Goal: Task Accomplishment & Management: Use online tool/utility

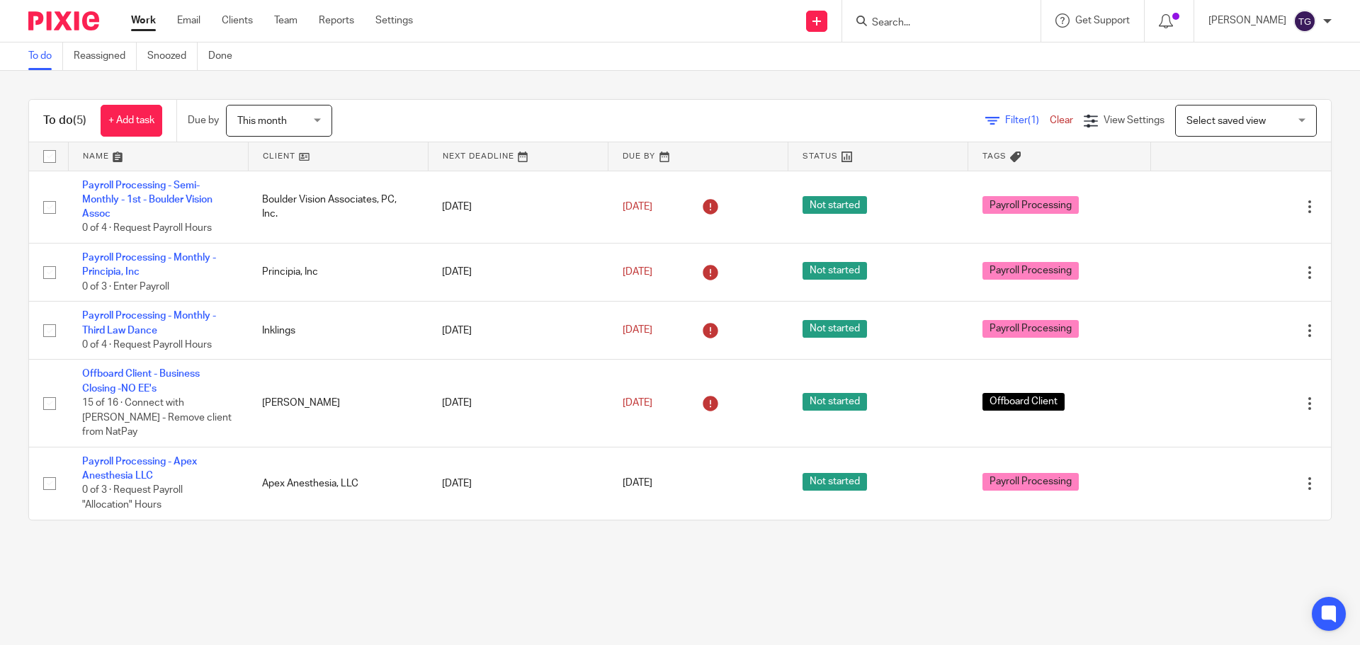
click at [60, 33] on div at bounding box center [58, 21] width 117 height 42
click at [62, 20] on img at bounding box center [63, 20] width 71 height 19
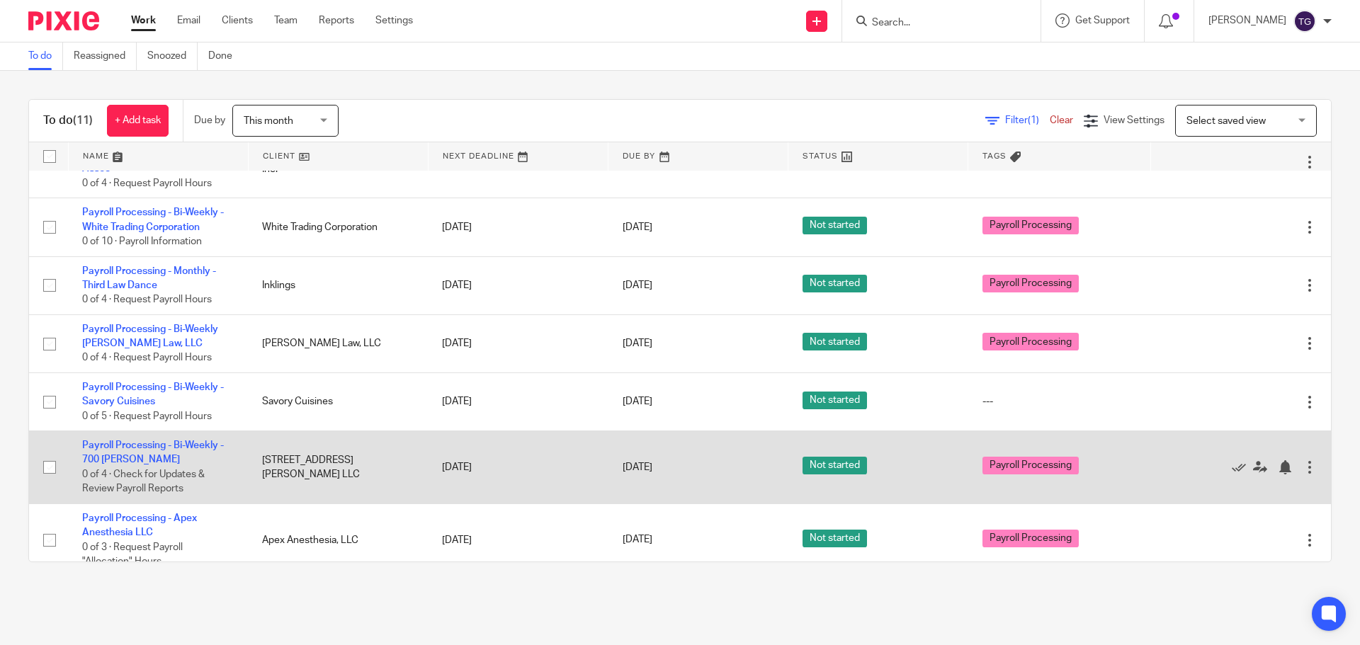
scroll to position [109, 0]
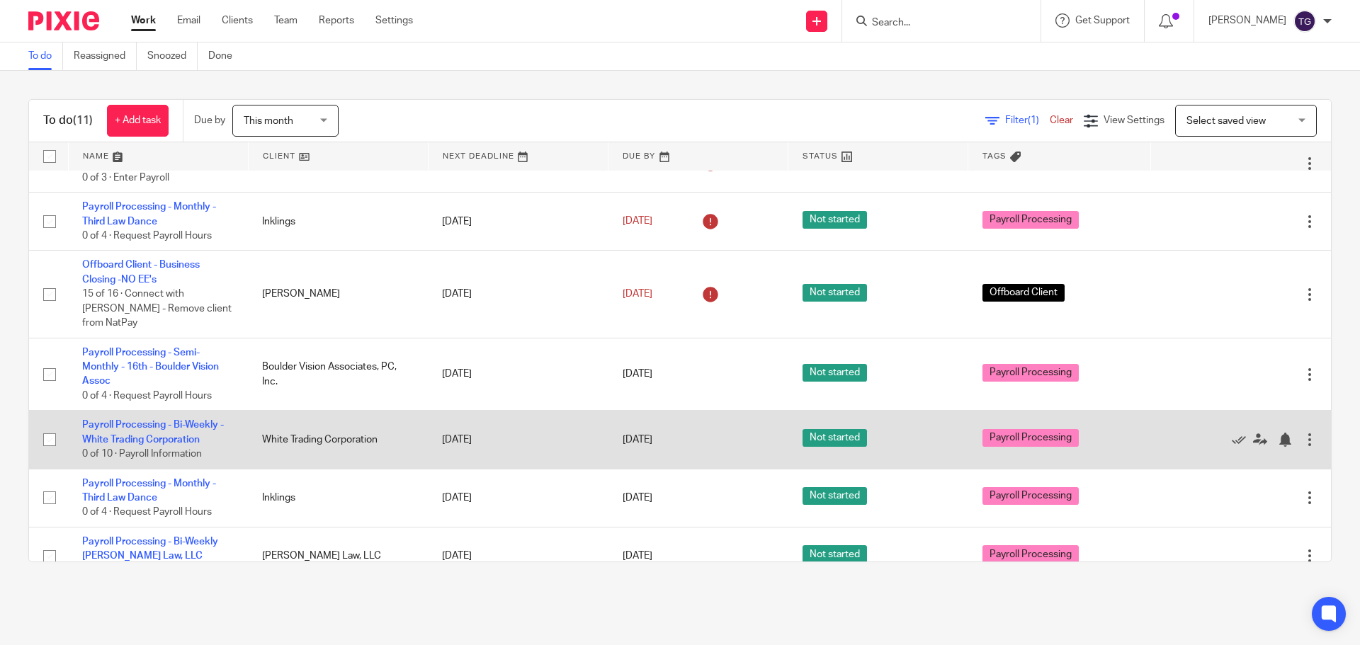
click at [154, 416] on td "Payroll Processing - Bi-Weekly - White Trading Corporation 0 of 10 · Payroll In…" at bounding box center [158, 440] width 180 height 58
click at [159, 419] on td "Payroll Processing - Bi-Weekly - White Trading Corporation 0 of 10 · Payroll In…" at bounding box center [158, 440] width 180 height 58
drag, startPoint x: 159, startPoint y: 404, endPoint x: 161, endPoint y: 416, distance: 12.1
click at [159, 411] on td "Payroll Processing - Bi-Weekly - White Trading Corporation 0 of 10 · Payroll In…" at bounding box center [158, 440] width 180 height 58
click at [161, 416] on td "Payroll Processing - Bi-Weekly - White Trading Corporation 0 of 10 · Payroll In…" at bounding box center [158, 440] width 180 height 58
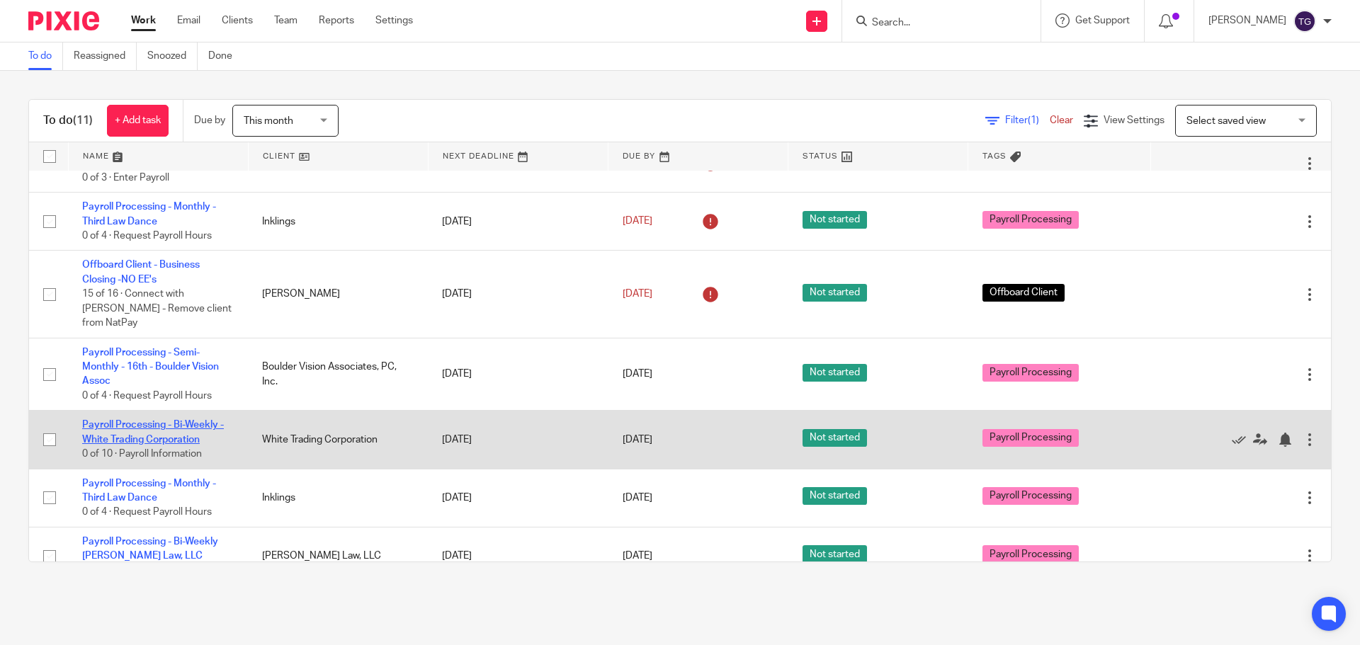
click at [161, 420] on link "Payroll Processing - Bi-Weekly - White Trading Corporation" at bounding box center [153, 432] width 142 height 24
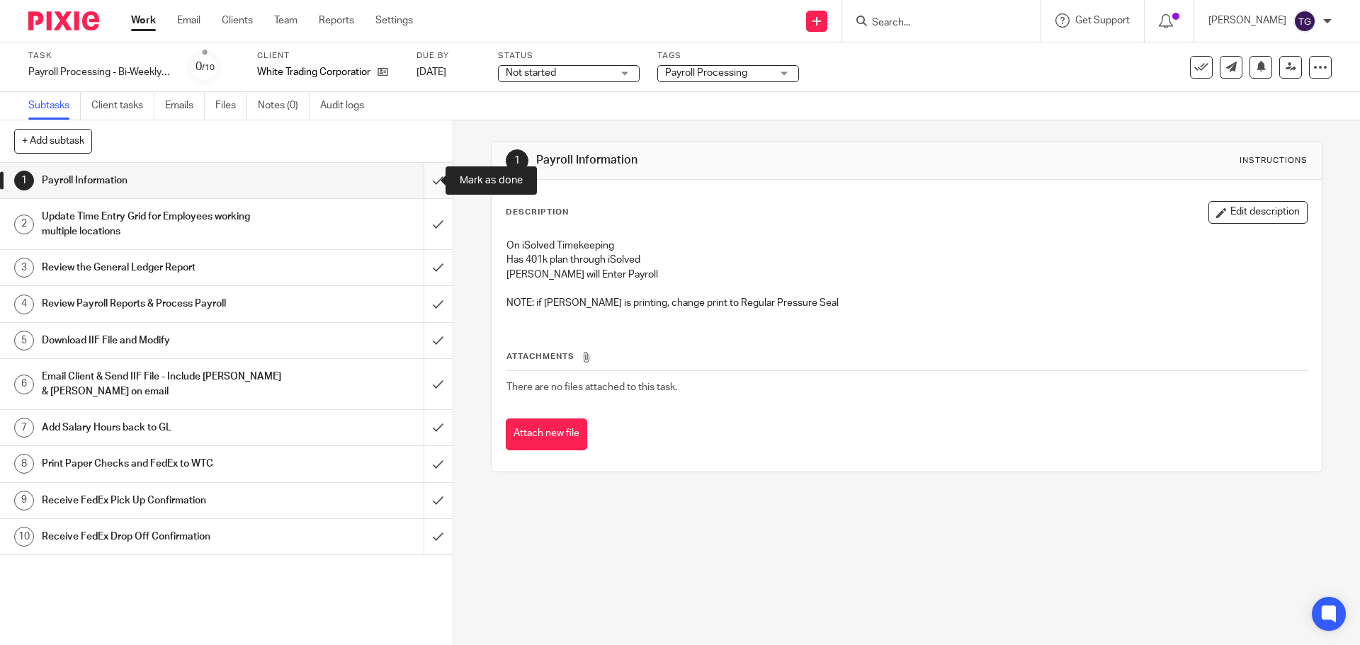
click at [428, 180] on input "submit" at bounding box center [226, 180] width 452 height 35
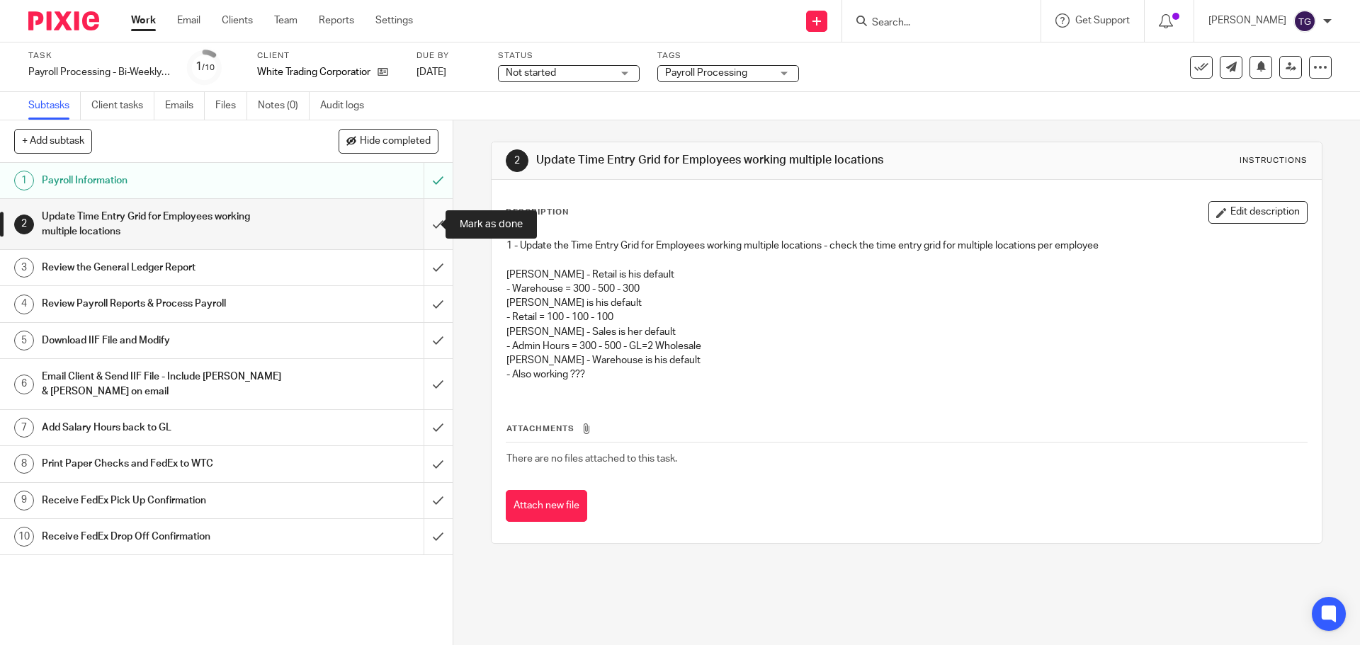
click at [428, 235] on input "submit" at bounding box center [226, 224] width 452 height 50
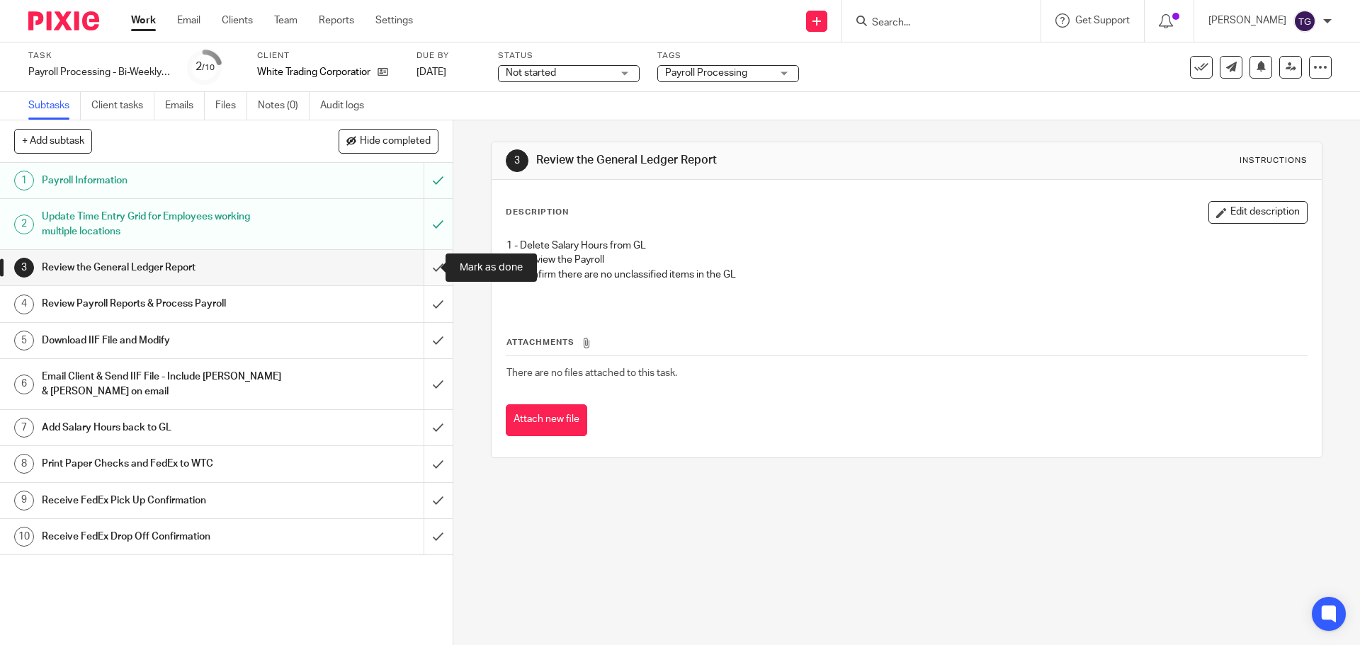
click at [428, 269] on input "submit" at bounding box center [226, 267] width 452 height 35
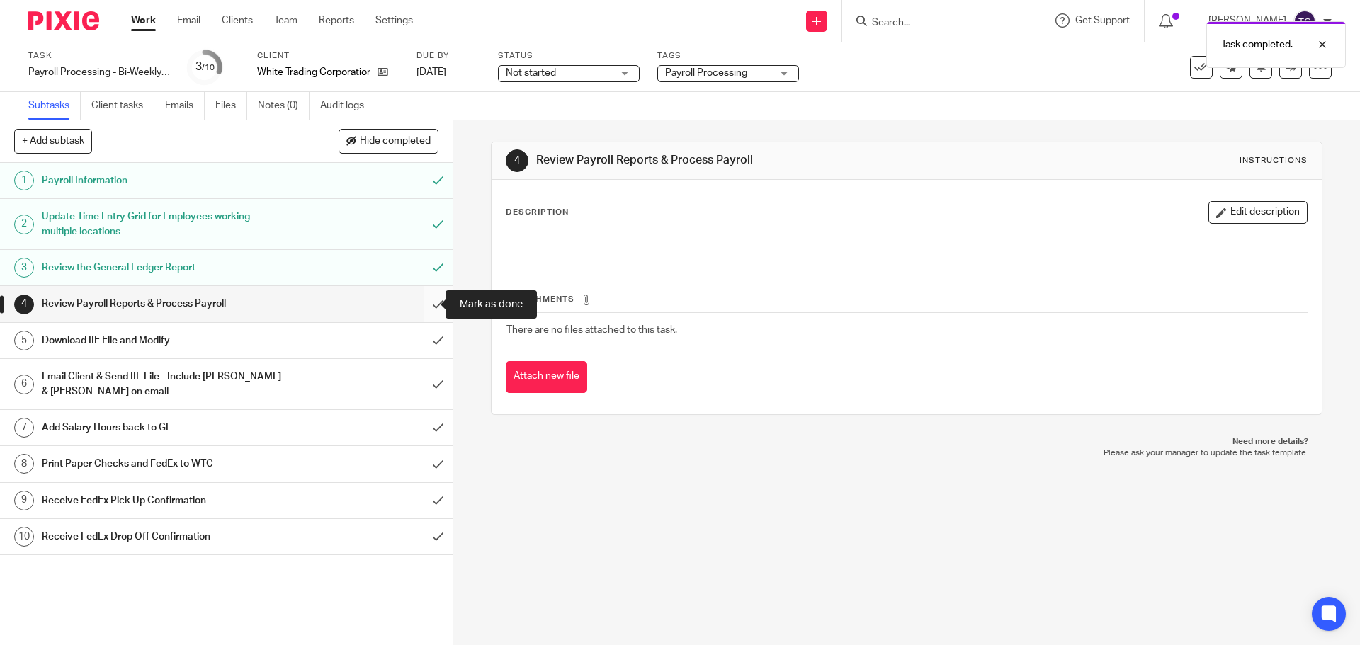
click at [423, 300] on input "submit" at bounding box center [226, 303] width 452 height 35
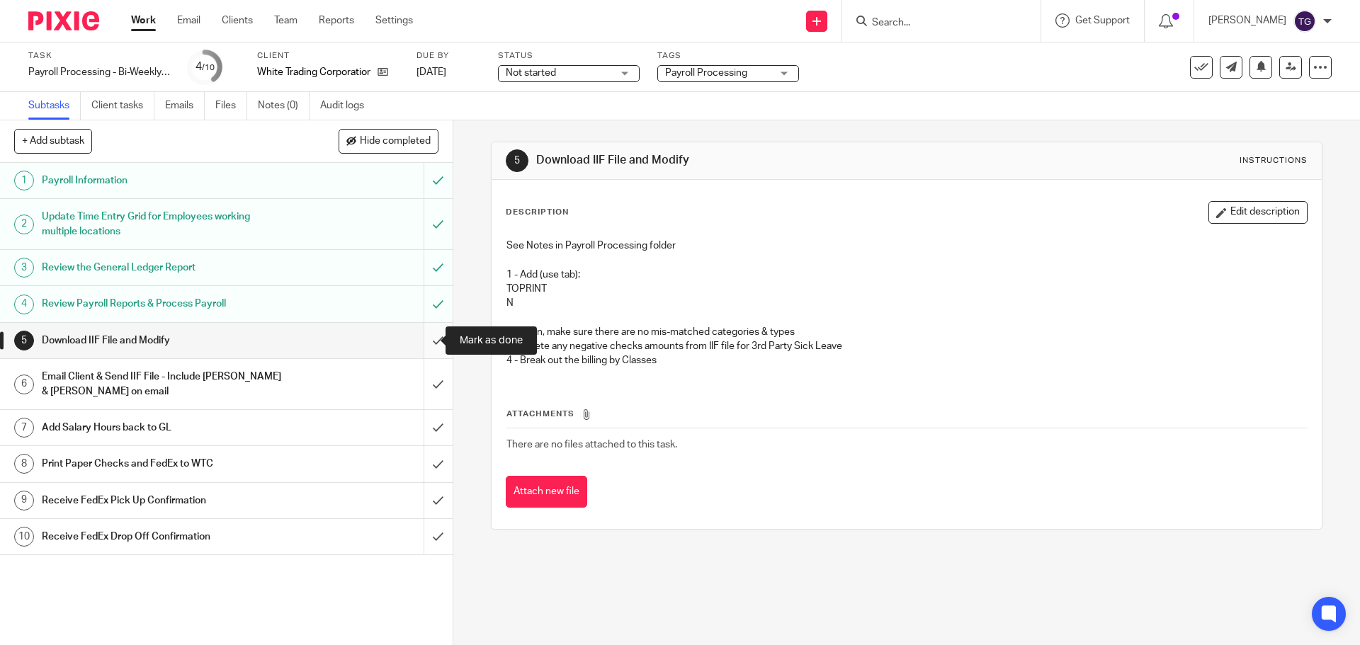
click at [426, 345] on input "submit" at bounding box center [226, 340] width 452 height 35
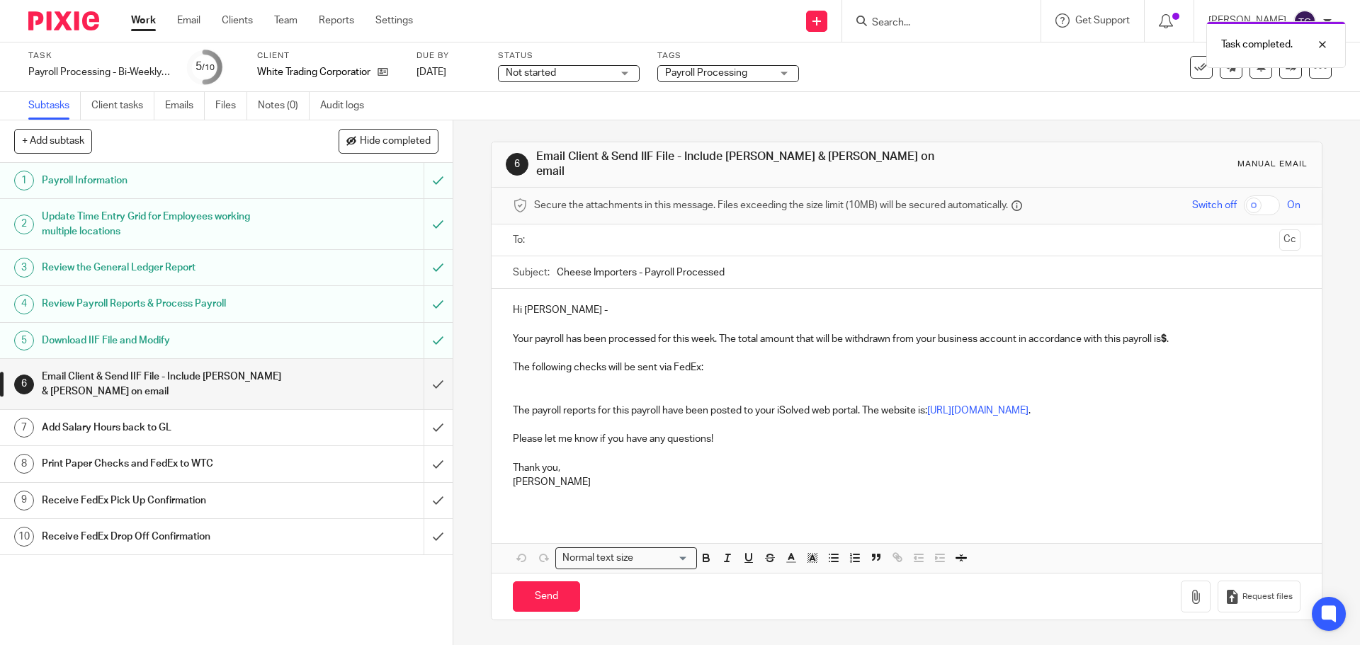
click at [570, 237] on input "text" at bounding box center [906, 240] width 734 height 16
drag, startPoint x: 610, startPoint y: 342, endPoint x: 621, endPoint y: 275, distance: 68.2
drag, startPoint x: 701, startPoint y: 217, endPoint x: 702, endPoint y: 225, distance: 7.8
click at [702, 224] on ul "[PERSON_NAME]" at bounding box center [906, 241] width 743 height 35
click at [700, 233] on input "text" at bounding box center [965, 242] width 615 height 28
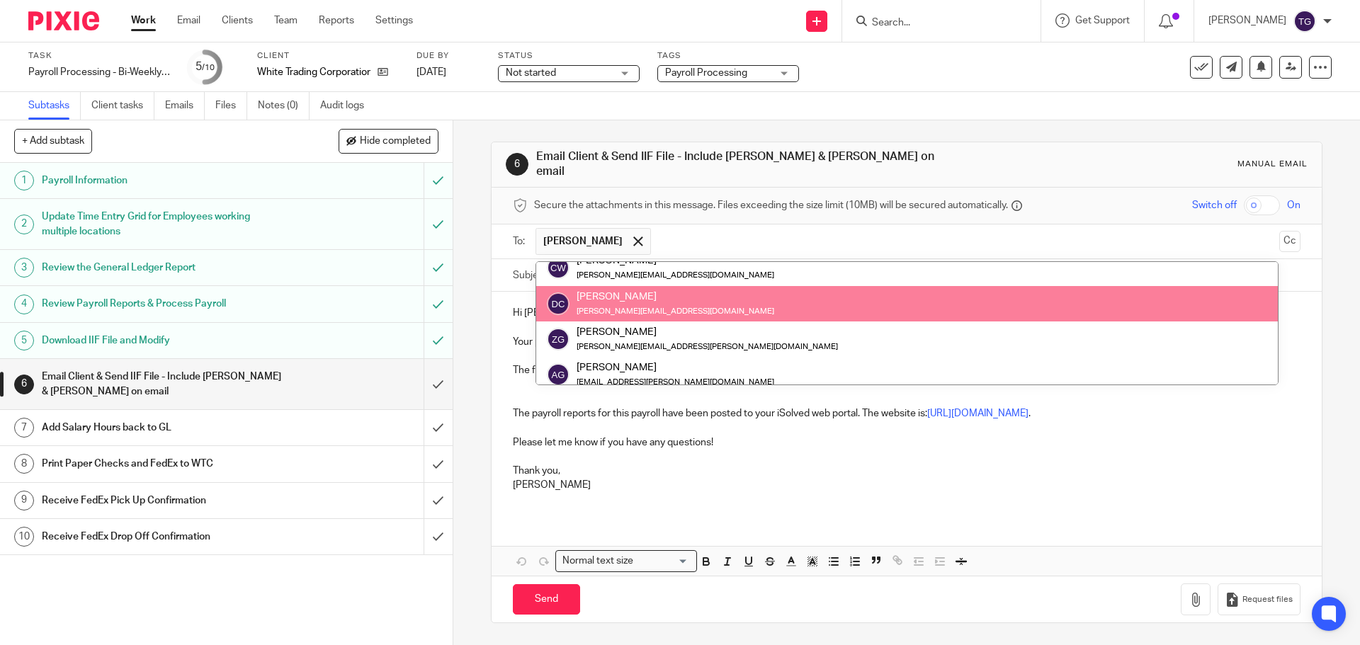
scroll to position [71, 0]
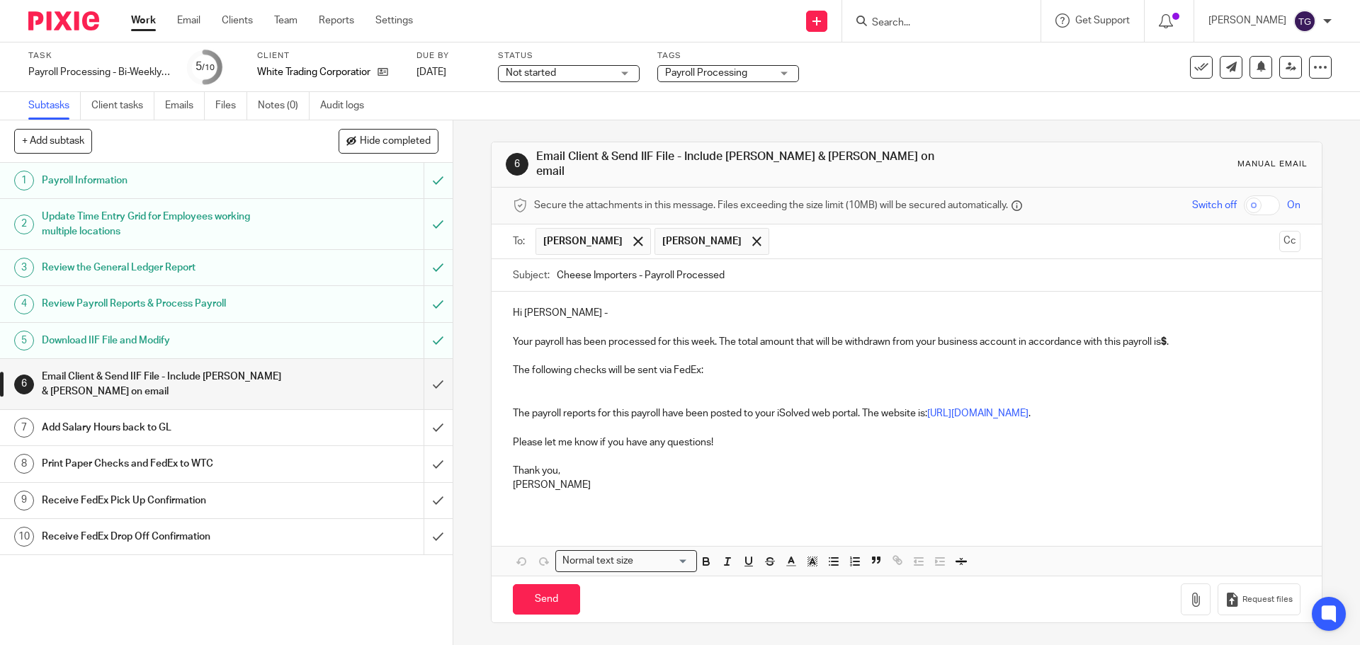
click at [1279, 231] on button "Cc" at bounding box center [1289, 241] width 21 height 21
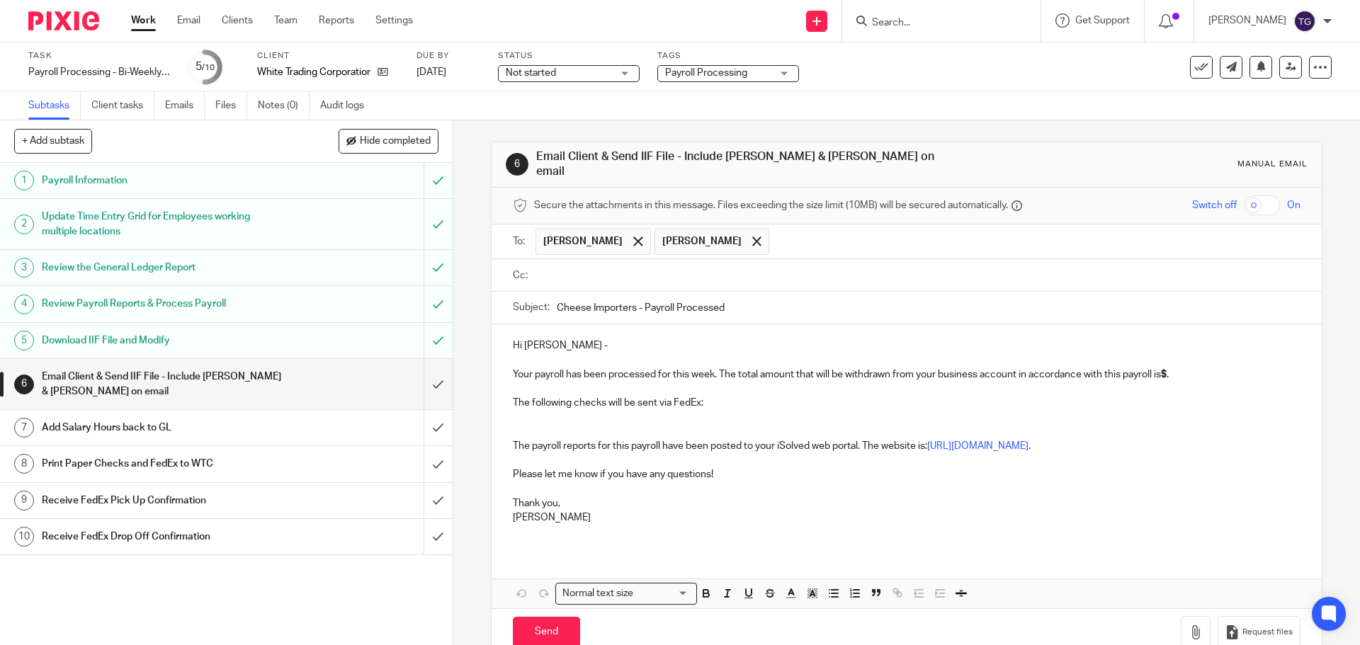
click at [722, 278] on ul at bounding box center [917, 275] width 764 height 23
click at [690, 272] on input "text" at bounding box center [916, 276] width 755 height 16
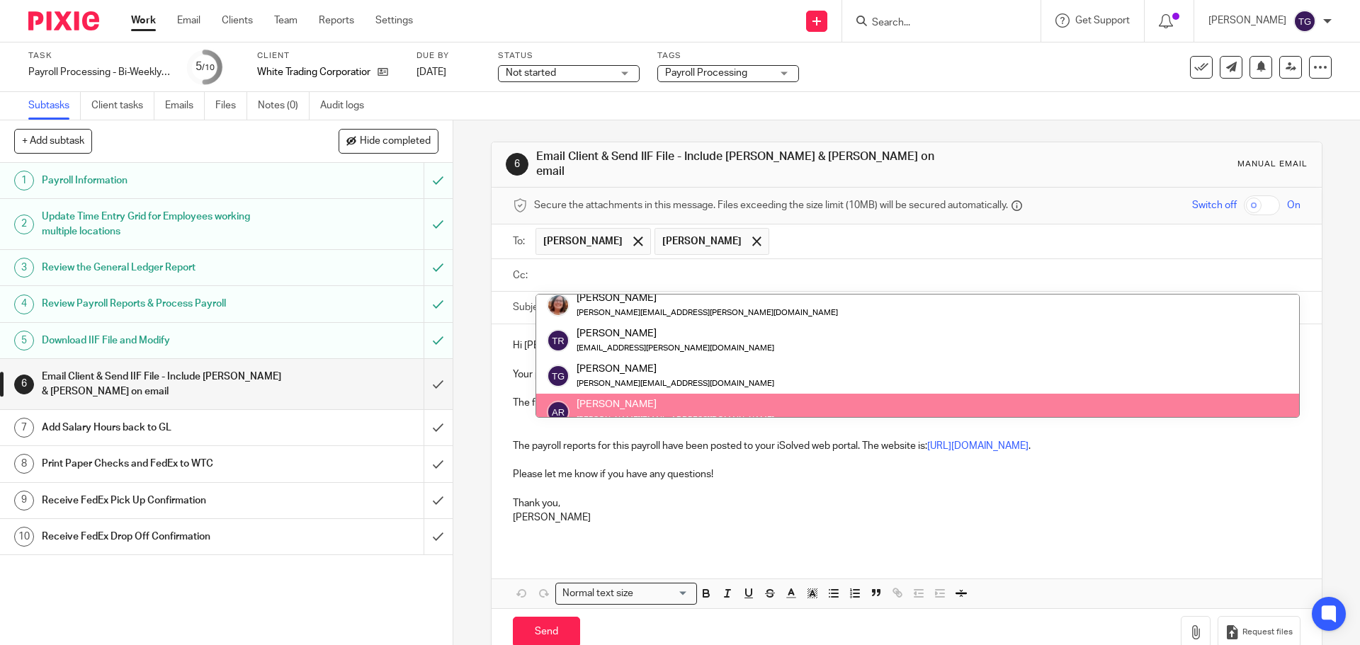
scroll to position [270, 0]
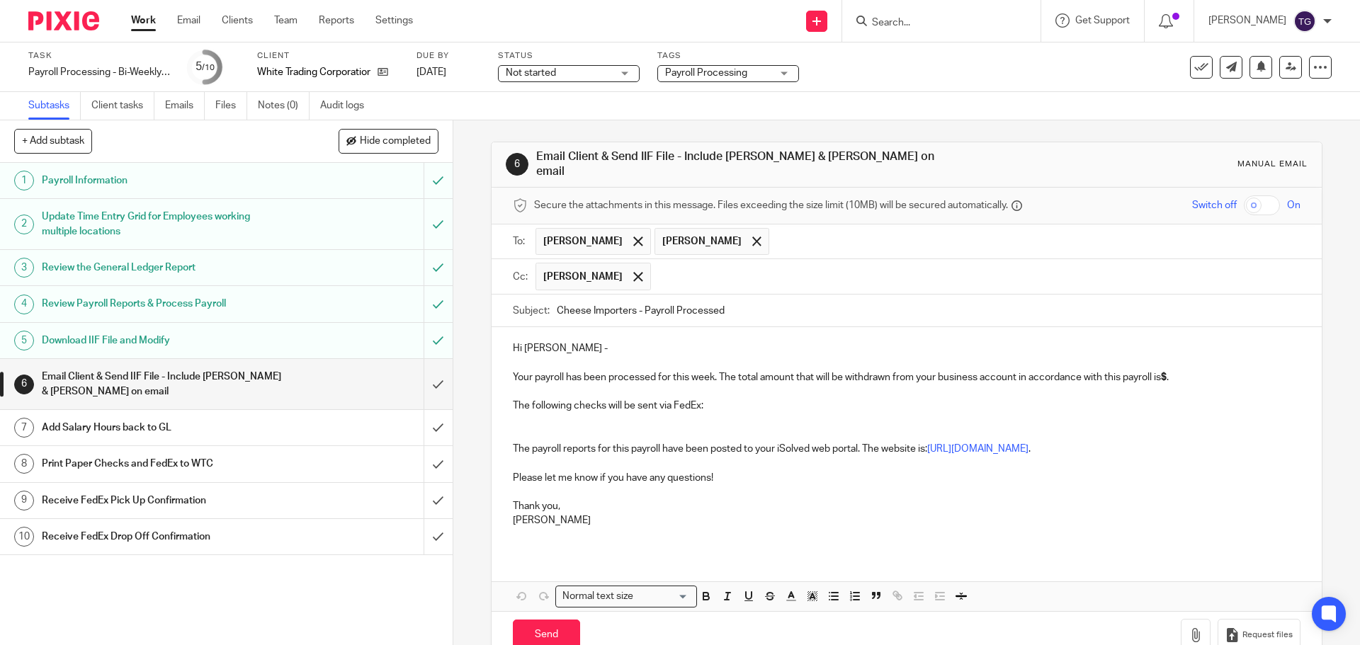
click at [681, 369] on p "Your payroll has been processed for this week. The total amount that will be wi…" at bounding box center [906, 370] width 787 height 29
click at [1134, 415] on p at bounding box center [906, 428] width 787 height 29
click at [1171, 369] on p "Your payroll has been processed for this week. The total amount that will be wi…" at bounding box center [906, 370] width 787 height 29
click at [1166, 372] on strong "$" at bounding box center [1164, 377] width 6 height 10
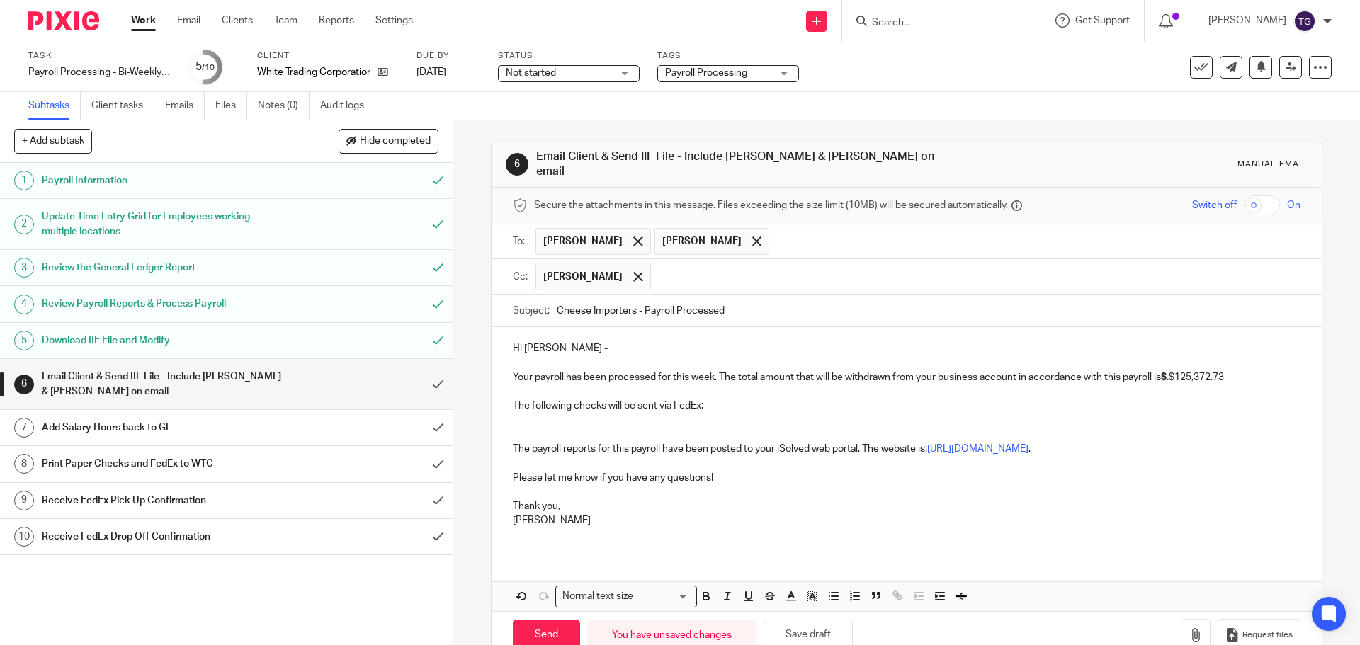
drag, startPoint x: 1173, startPoint y: 370, endPoint x: 1180, endPoint y: 368, distance: 7.4
click at [1174, 370] on p "Your payroll has been processed for this week. The total amount that will be wi…" at bounding box center [906, 370] width 787 height 29
click at [1182, 367] on p "Your payroll has been processed for this week. The total amount that will be wi…" at bounding box center [906, 370] width 787 height 29
drag, startPoint x: 1229, startPoint y: 370, endPoint x: 1166, endPoint y: 375, distance: 62.5
click at [1166, 375] on p "Your payroll has been processed for this week. The total amount that will be wi…" at bounding box center [906, 370] width 787 height 29
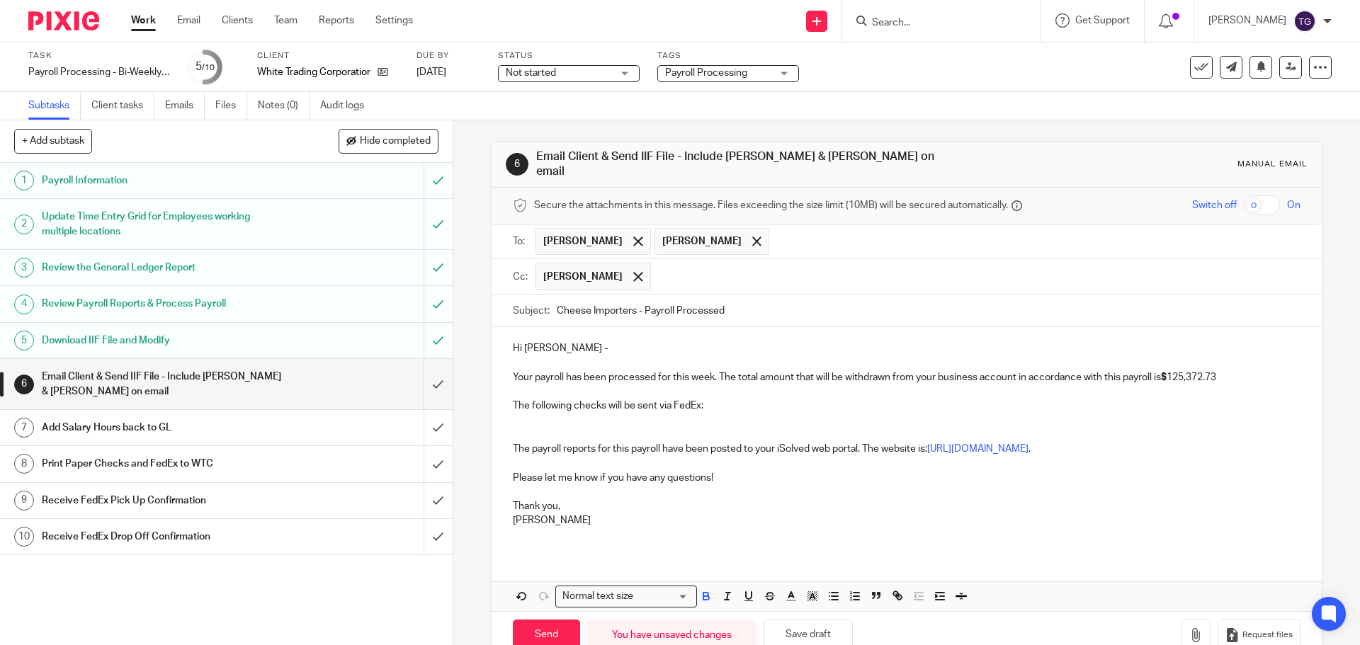
click at [704, 599] on span at bounding box center [735, 598] width 85 height 21
click at [703, 594] on icon "button" at bounding box center [706, 596] width 13 height 13
click at [708, 594] on button "button" at bounding box center [706, 597] width 18 height 18
click at [745, 595] on icon "button" at bounding box center [748, 596] width 13 height 13
click at [858, 456] on p "Please let me know if you have any questions!" at bounding box center [906, 470] width 787 height 29
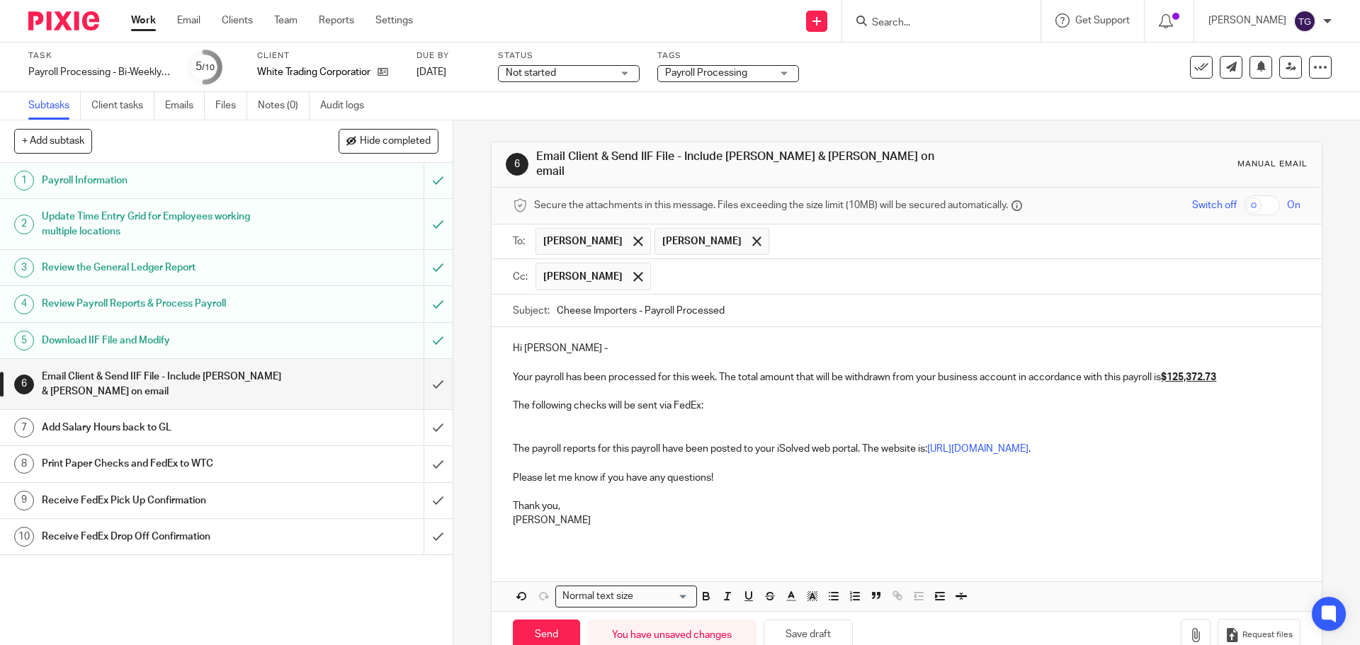
drag, startPoint x: 555, startPoint y: 415, endPoint x: 533, endPoint y: 409, distance: 23.4
click at [554, 415] on p at bounding box center [906, 428] width 787 height 29
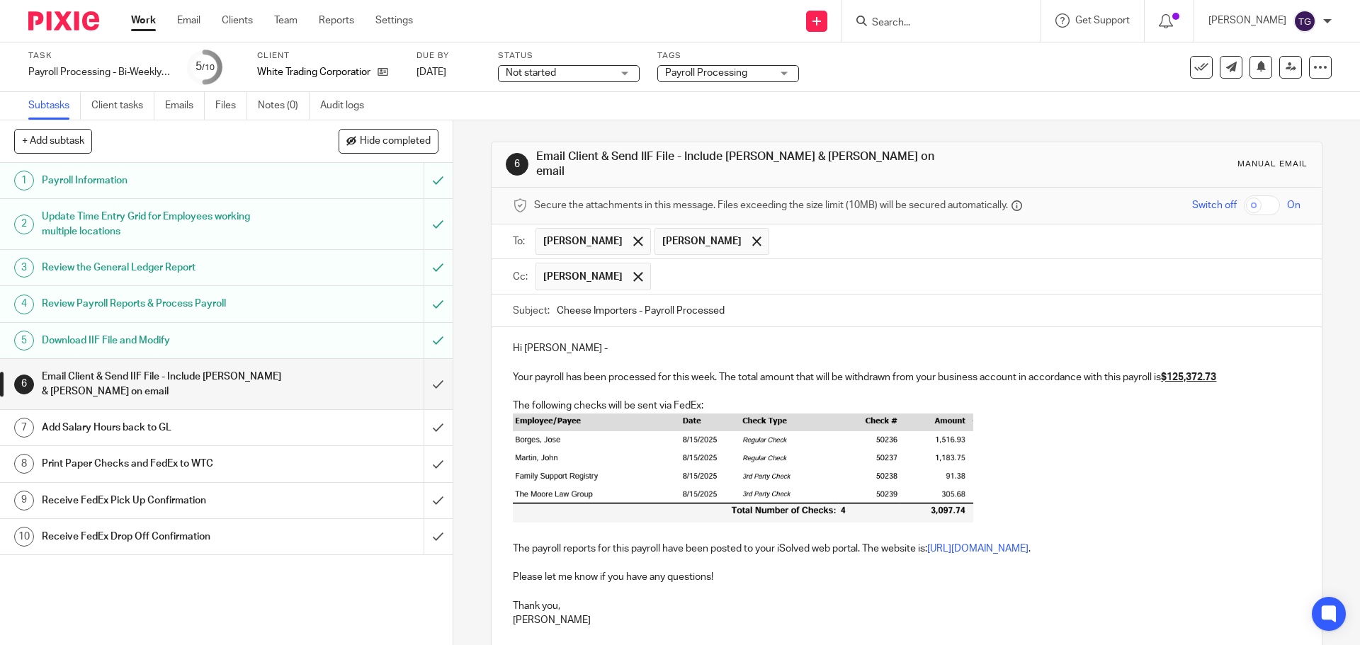
drag, startPoint x: 1166, startPoint y: 417, endPoint x: 1175, endPoint y: 415, distance: 8.8
click at [1172, 416] on p at bounding box center [906, 478] width 787 height 128
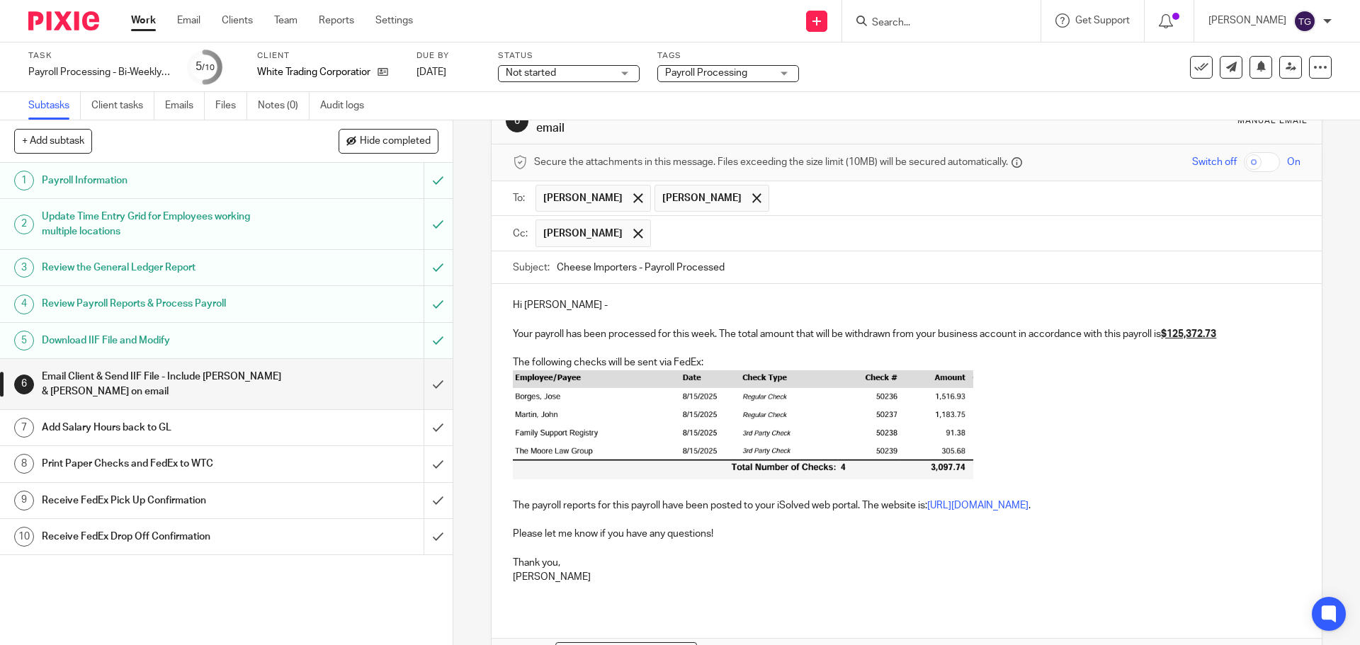
scroll to position [127, 0]
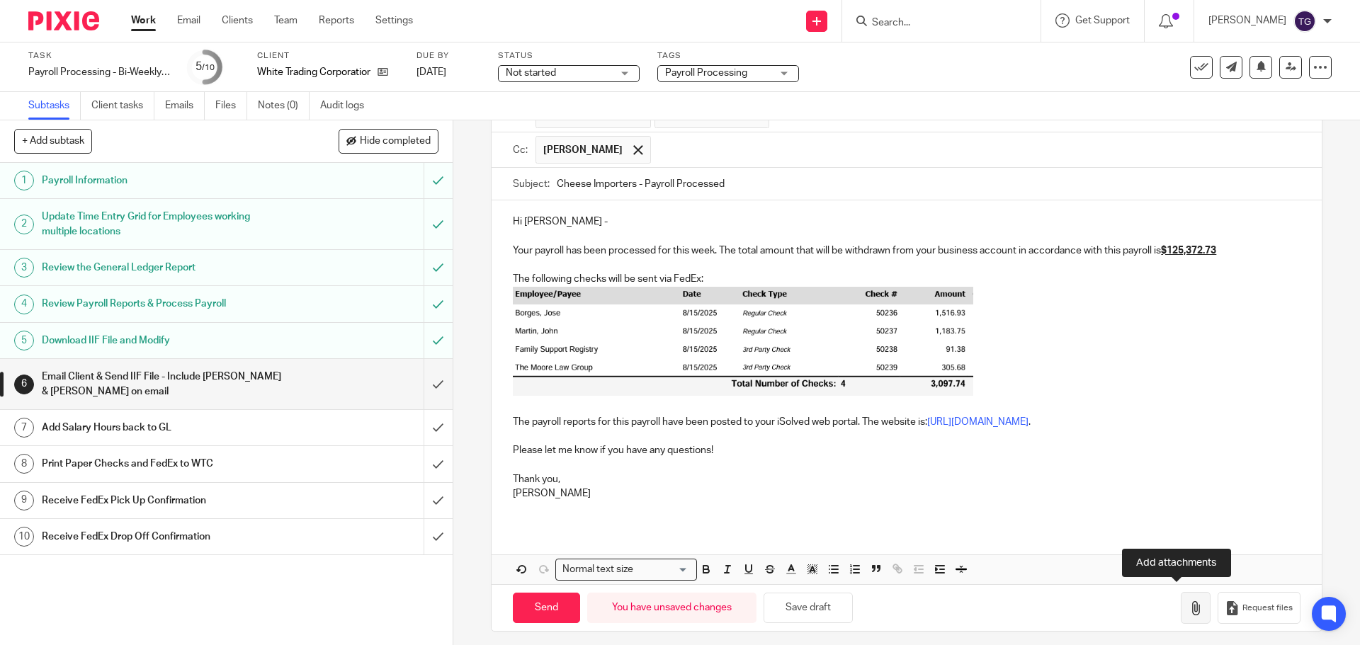
click at [1188, 601] on icon "button" at bounding box center [1195, 608] width 14 height 14
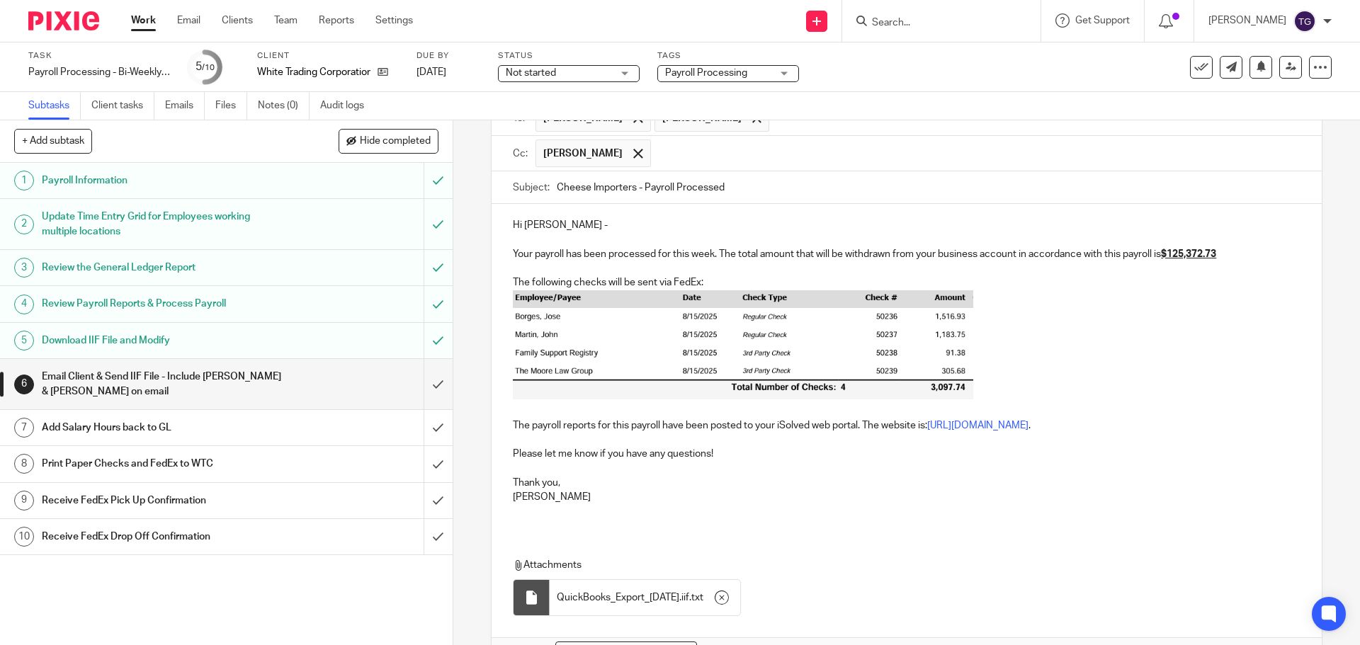
scroll to position [0, 0]
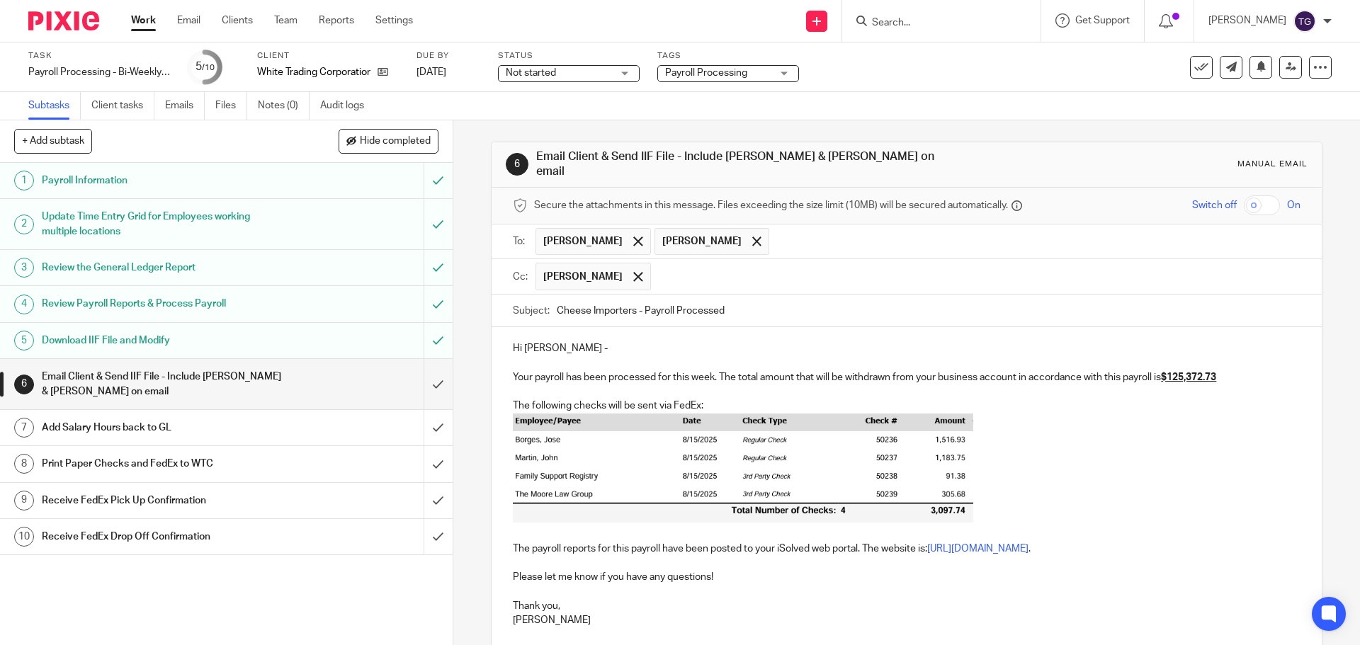
drag, startPoint x: 1053, startPoint y: 375, endPoint x: 1020, endPoint y: 363, distance: 34.5
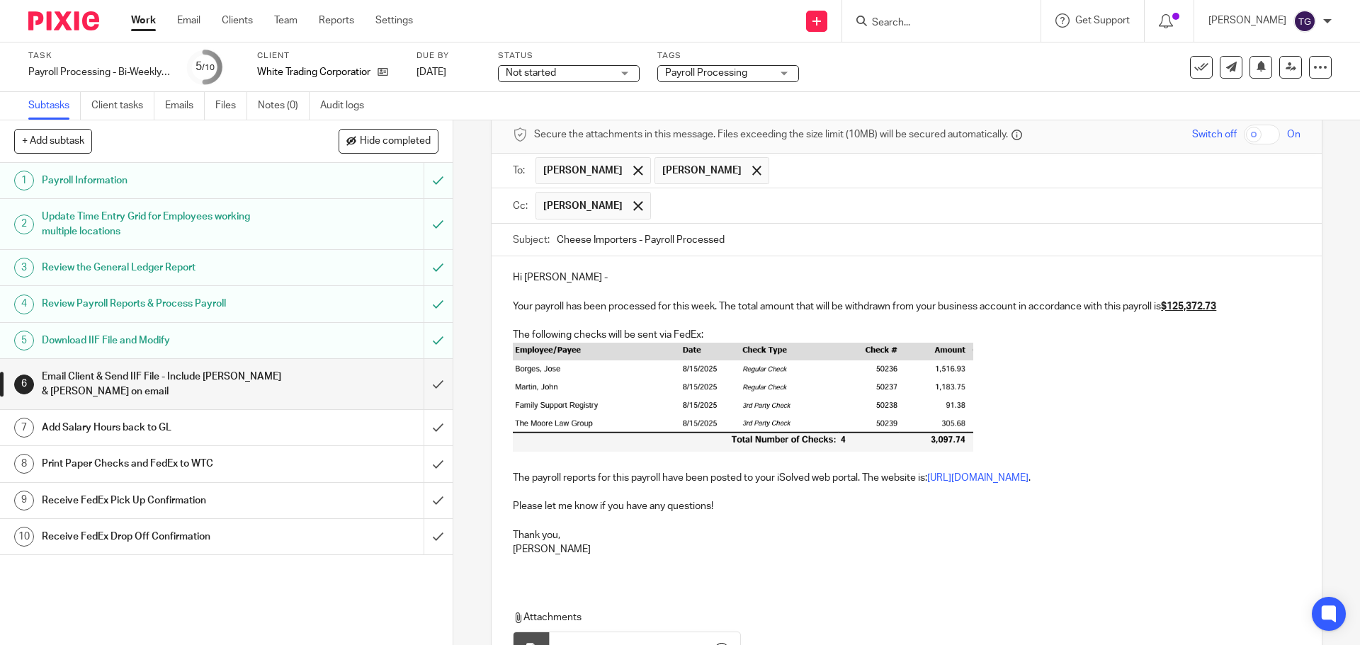
click at [1106, 409] on p at bounding box center [906, 407] width 787 height 128
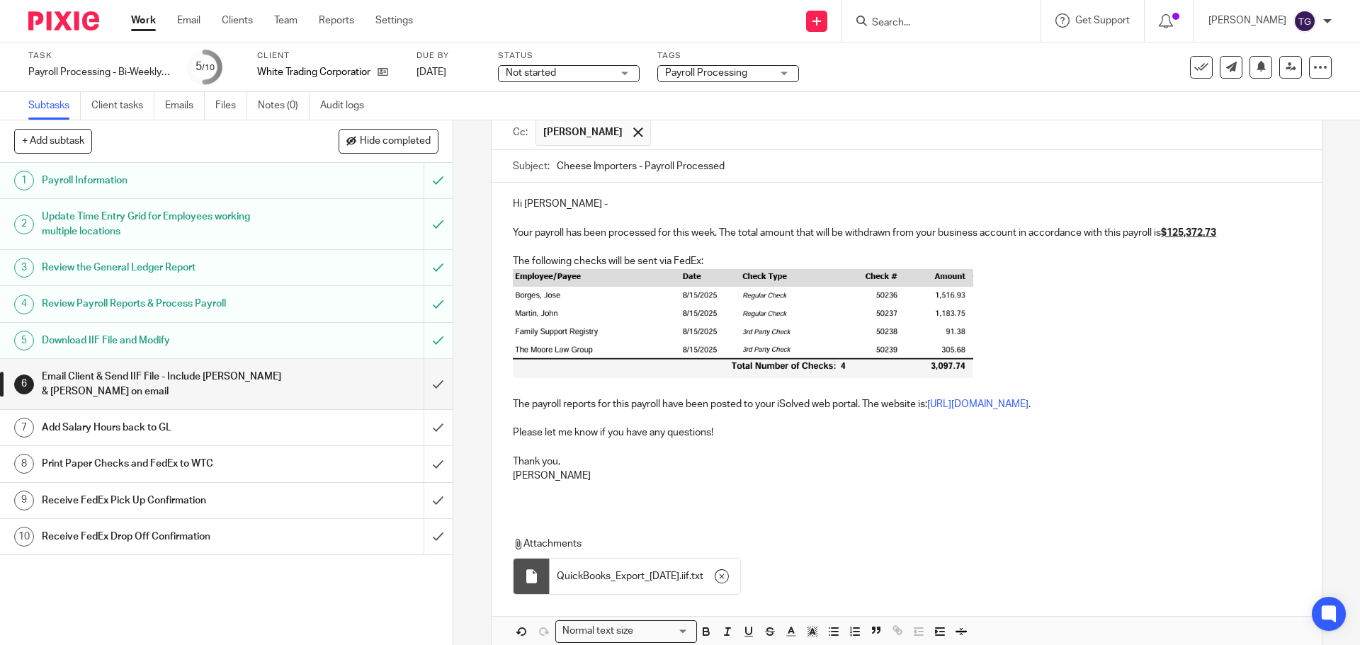
scroll to position [206, 0]
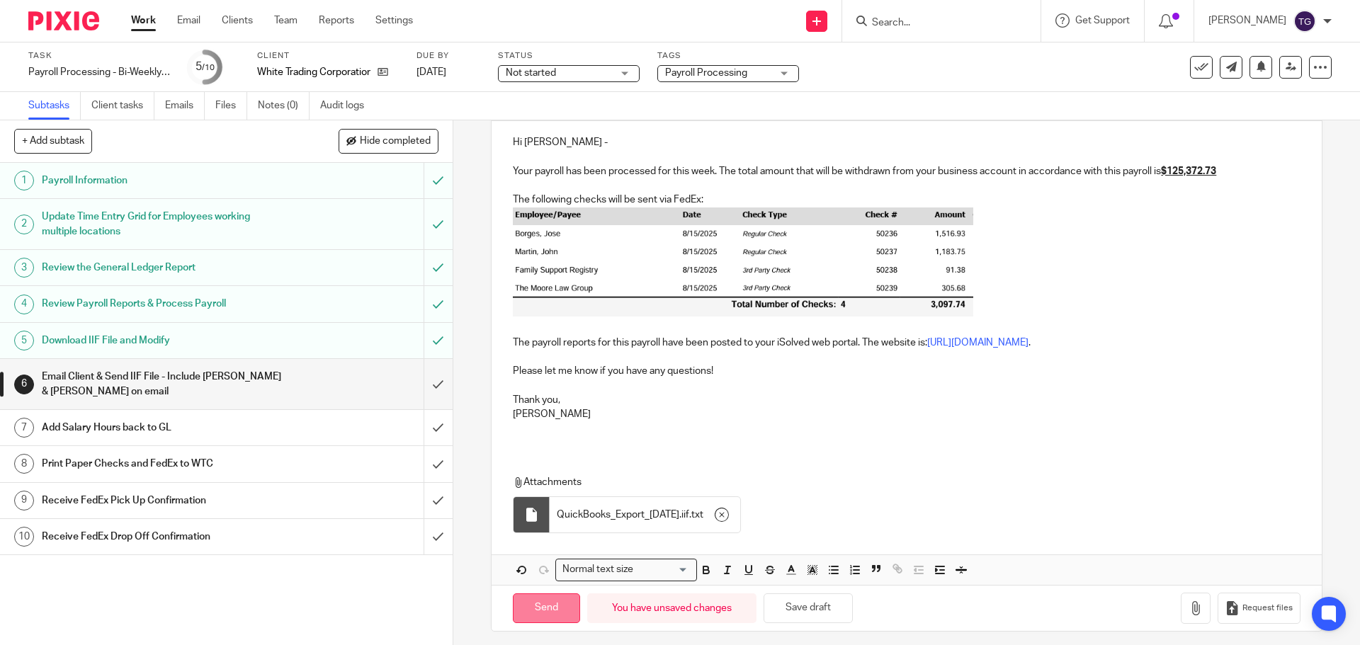
click at [542, 608] on input "Send" at bounding box center [546, 608] width 67 height 30
type input "Sent"
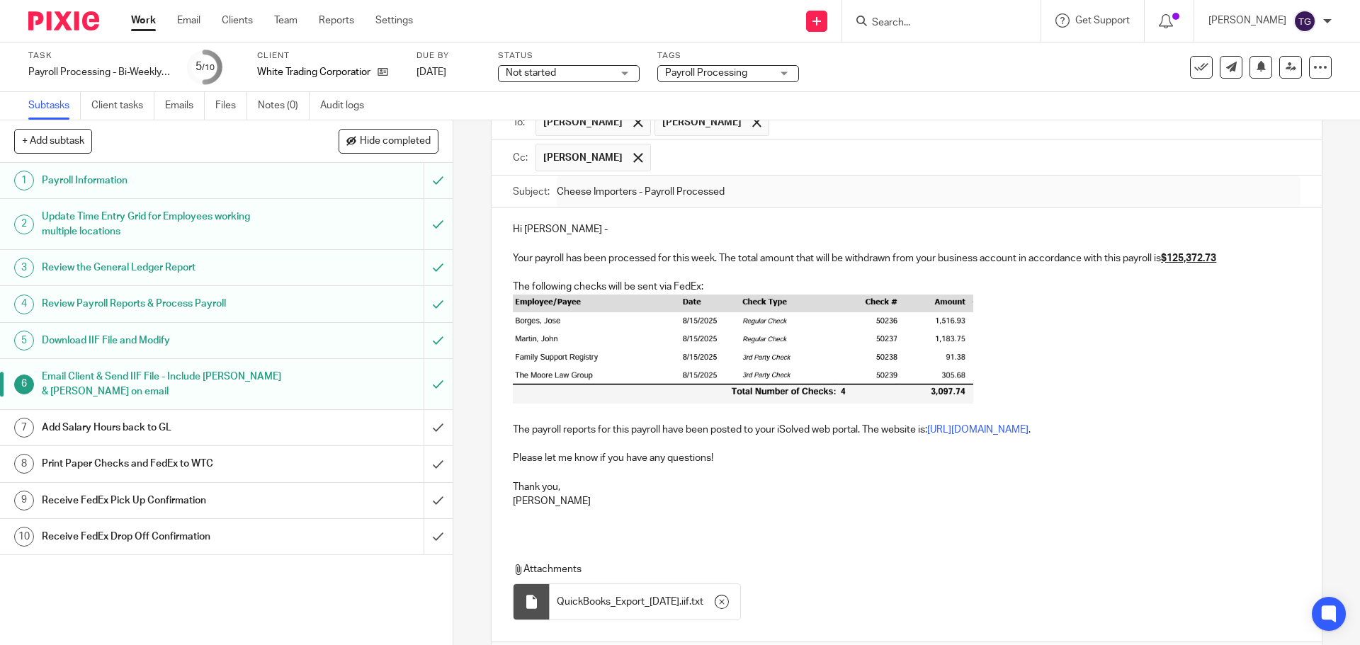
scroll to position [0, 0]
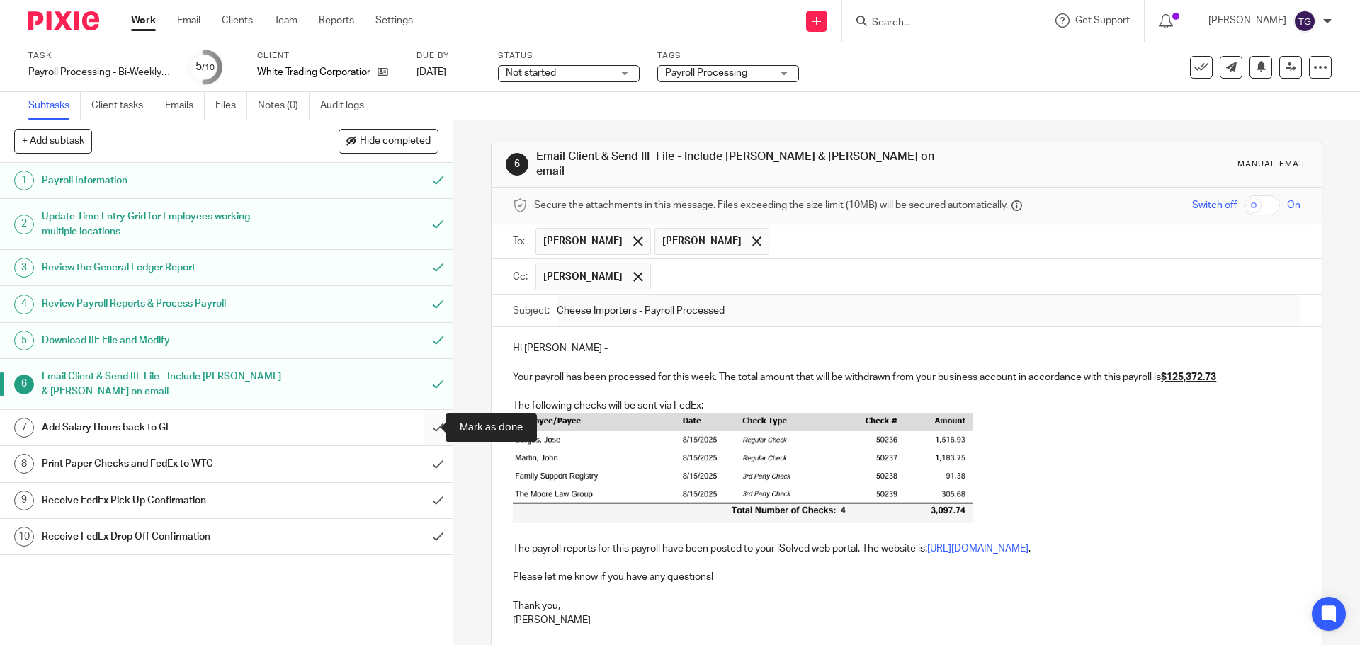
click at [423, 426] on input "submit" at bounding box center [226, 427] width 452 height 35
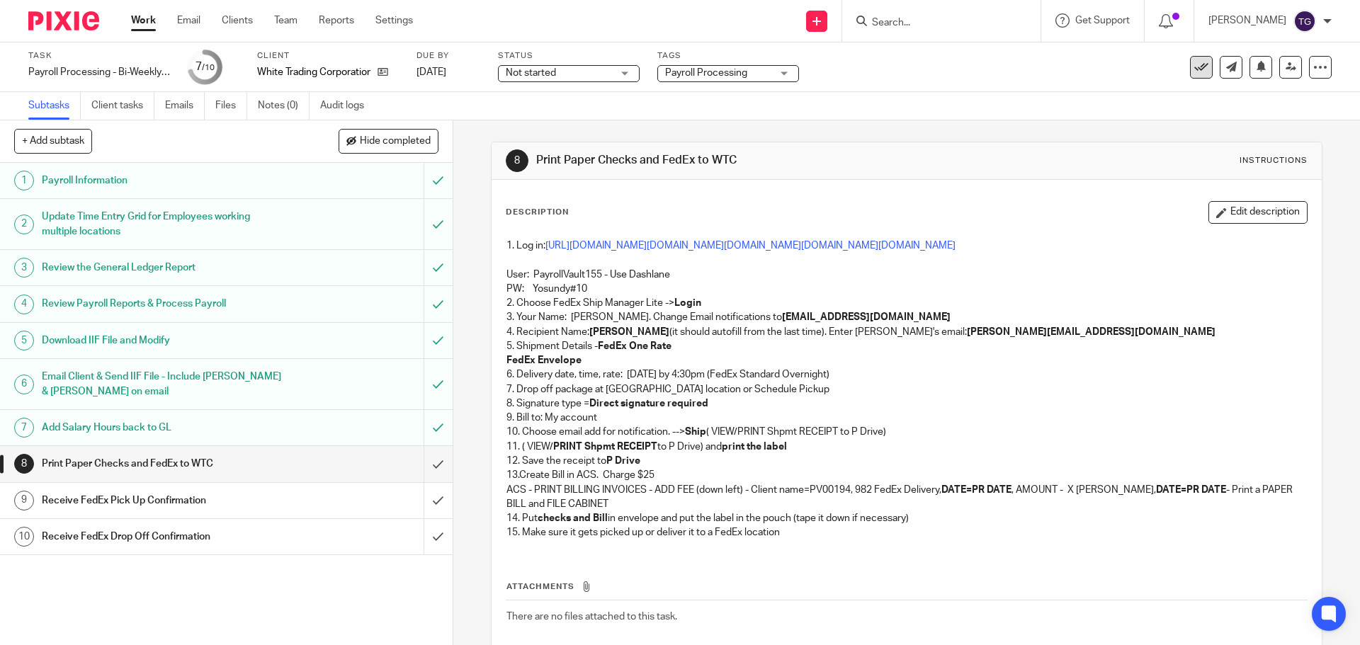
click at [1194, 64] on icon at bounding box center [1201, 67] width 14 height 14
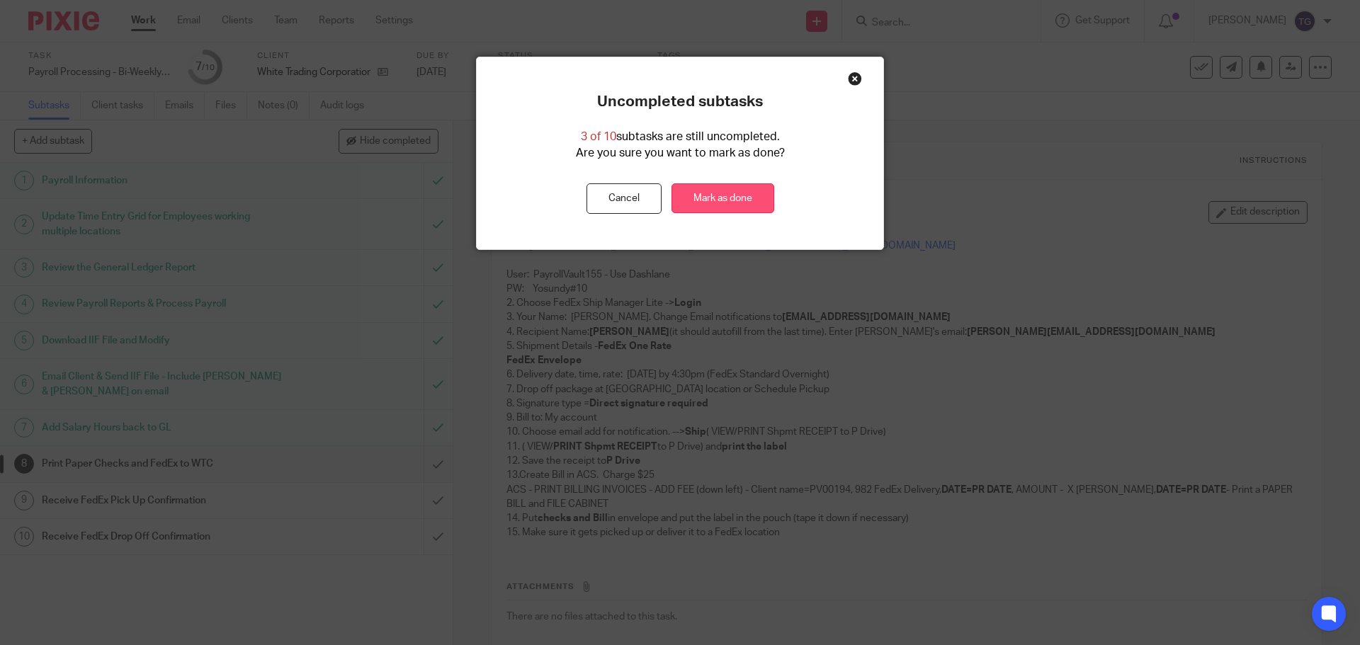
click at [725, 198] on link "Mark as done" at bounding box center [722, 198] width 103 height 30
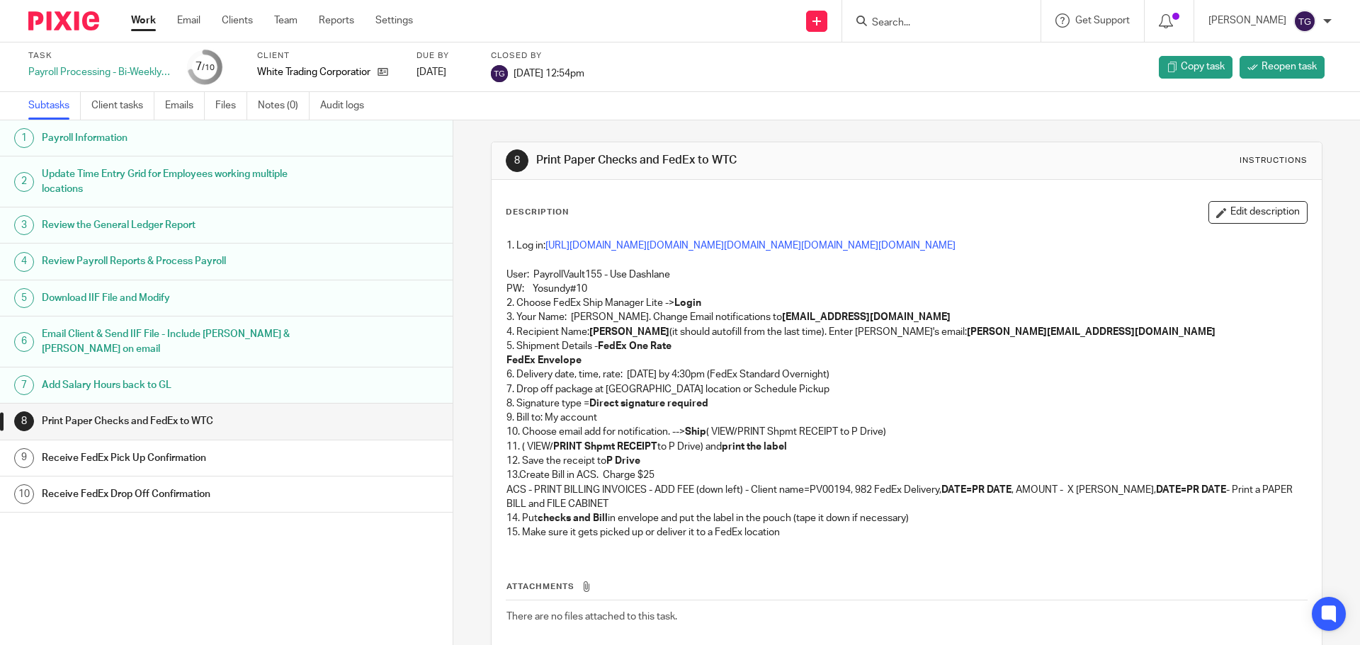
drag, startPoint x: 72, startPoint y: 22, endPoint x: 31, endPoint y: 27, distance: 40.7
click at [70, 23] on img at bounding box center [63, 20] width 71 height 19
